Goal: Navigation & Orientation: Find specific page/section

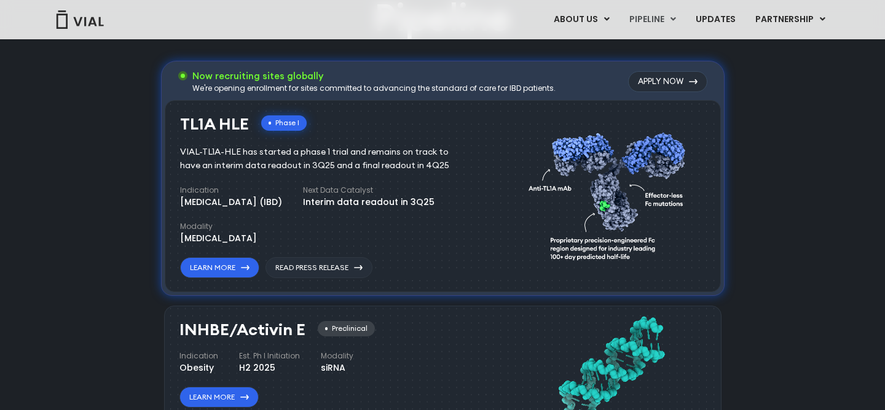
scroll to position [836, 0]
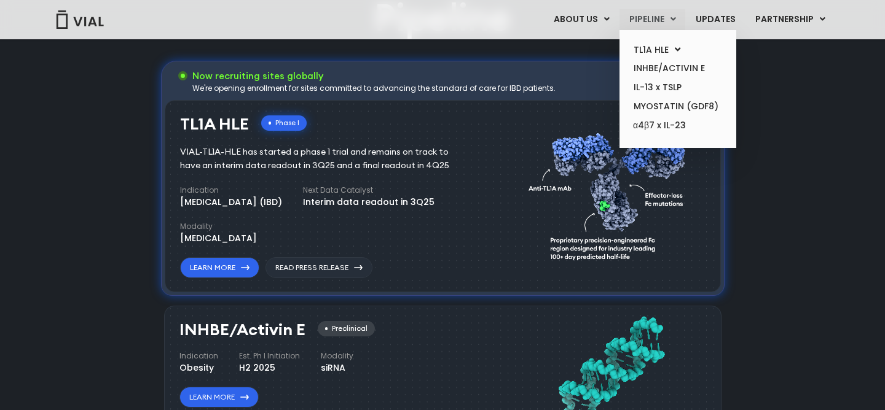
click at [649, 24] on link "PIPELINE" at bounding box center [652, 19] width 66 height 21
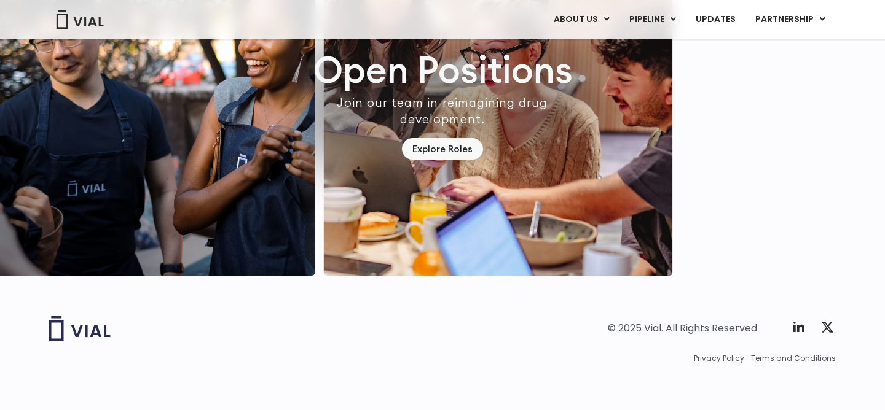
scroll to position [3686, 0]
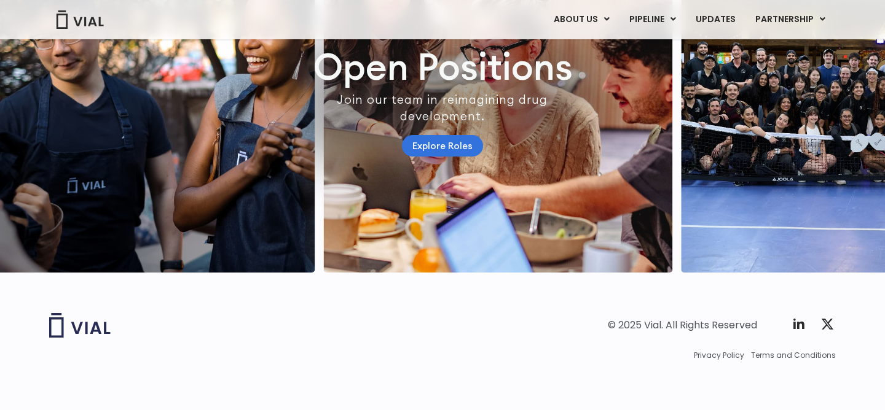
click at [452, 140] on link "Explore Roles" at bounding box center [442, 146] width 81 height 22
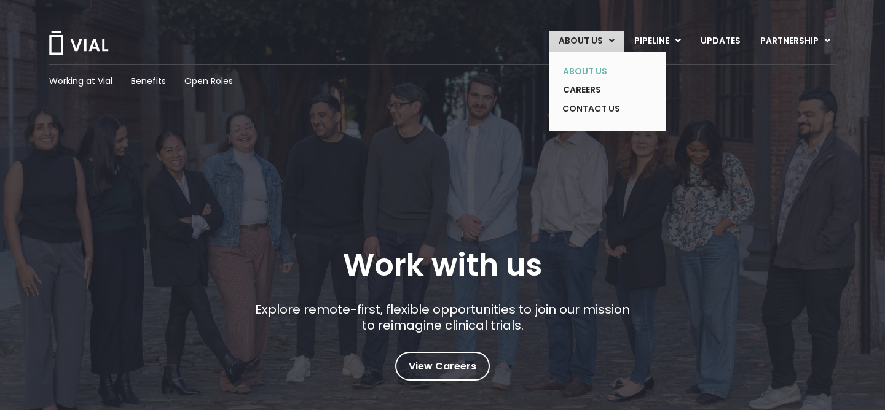
click at [584, 66] on link "ABOUT US" at bounding box center [598, 71] width 90 height 19
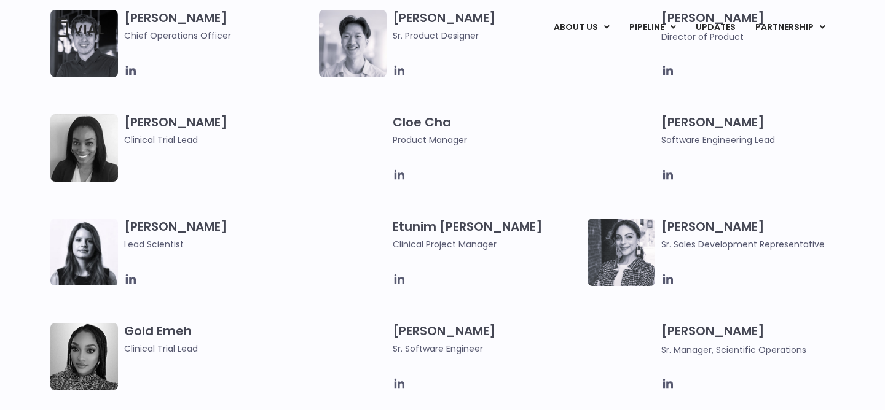
scroll to position [1347, 0]
